Goal: Entertainment & Leisure: Consume media (video, audio)

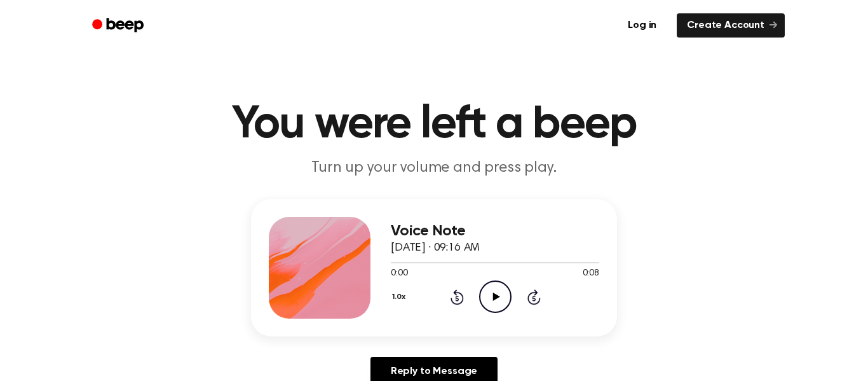
click at [496, 299] on icon "Play Audio" at bounding box center [495, 296] width 32 height 32
click at [487, 292] on icon "Play Audio" at bounding box center [495, 296] width 32 height 32
click at [499, 303] on icon "Play Audio" at bounding box center [495, 296] width 32 height 32
click at [500, 297] on icon "Play Audio" at bounding box center [495, 296] width 32 height 32
click at [492, 293] on icon at bounding box center [495, 296] width 7 height 8
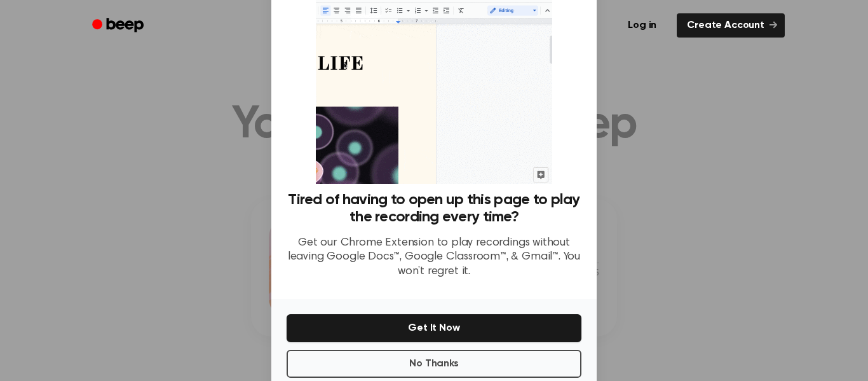
scroll to position [82, 0]
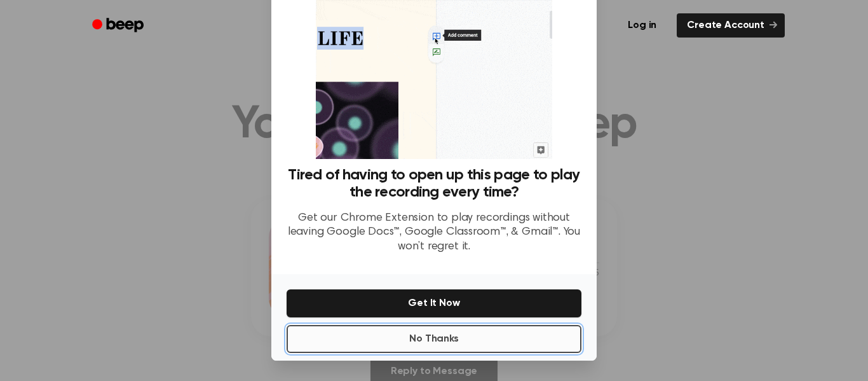
click at [431, 341] on button "No Thanks" at bounding box center [434, 339] width 295 height 28
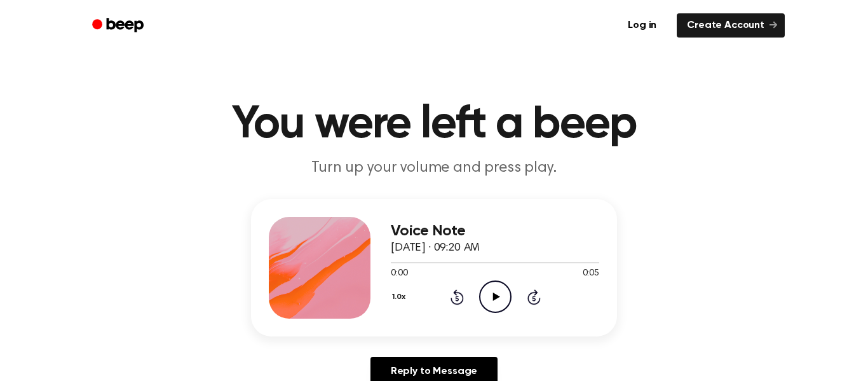
click at [487, 287] on icon "Play Audio" at bounding box center [495, 296] width 32 height 32
click at [492, 302] on icon "Play Audio" at bounding box center [495, 296] width 32 height 32
click at [490, 287] on icon "Play Audio" at bounding box center [495, 296] width 32 height 32
click at [486, 301] on icon "Play Audio" at bounding box center [495, 296] width 32 height 32
click at [490, 304] on icon "Play Audio" at bounding box center [495, 296] width 32 height 32
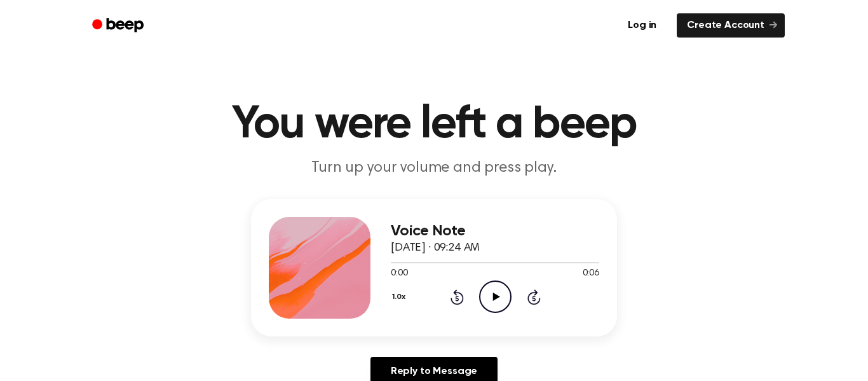
click at [512, 298] on div "1.0x Rewind 5 seconds Play Audio Skip 5 seconds" at bounding box center [495, 296] width 208 height 32
click at [504, 299] on icon "Play Audio" at bounding box center [495, 296] width 32 height 32
